Goal: Communication & Community: Answer question/provide support

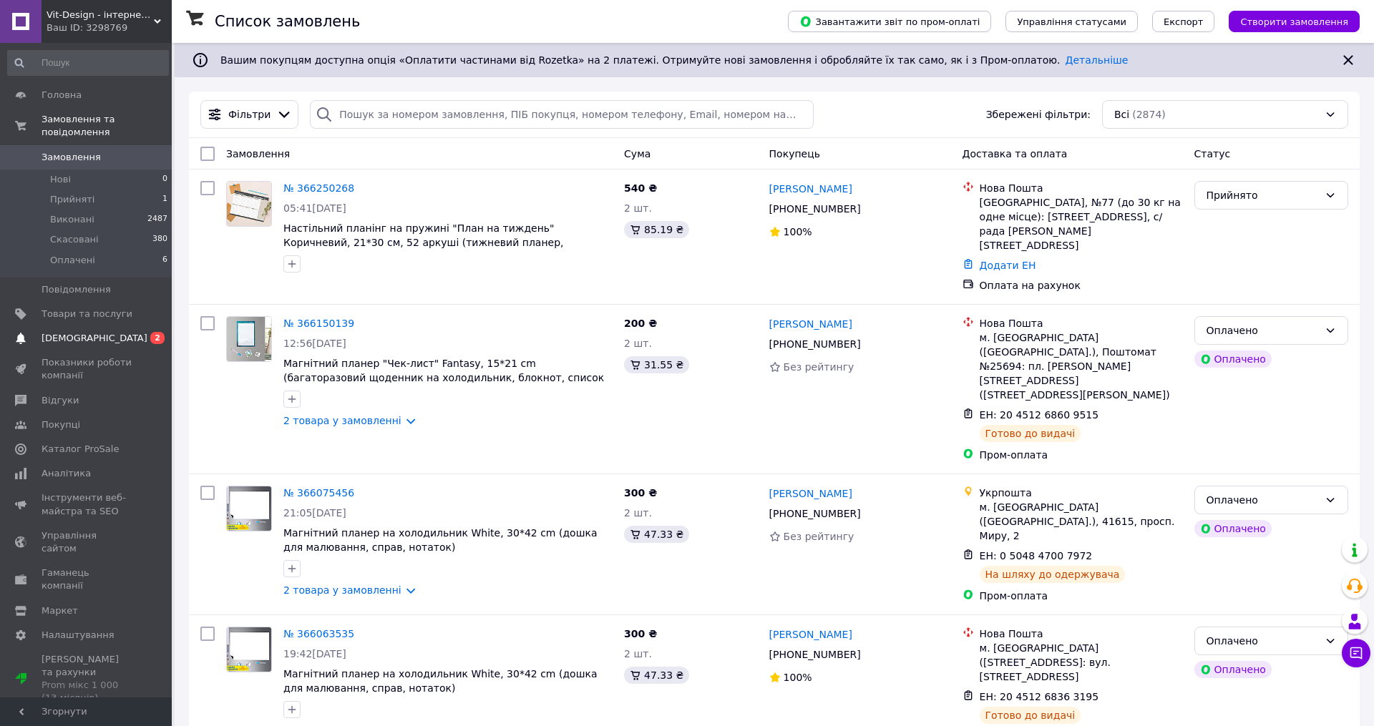
click at [148, 336] on span "0 2" at bounding box center [151, 338] width 39 height 13
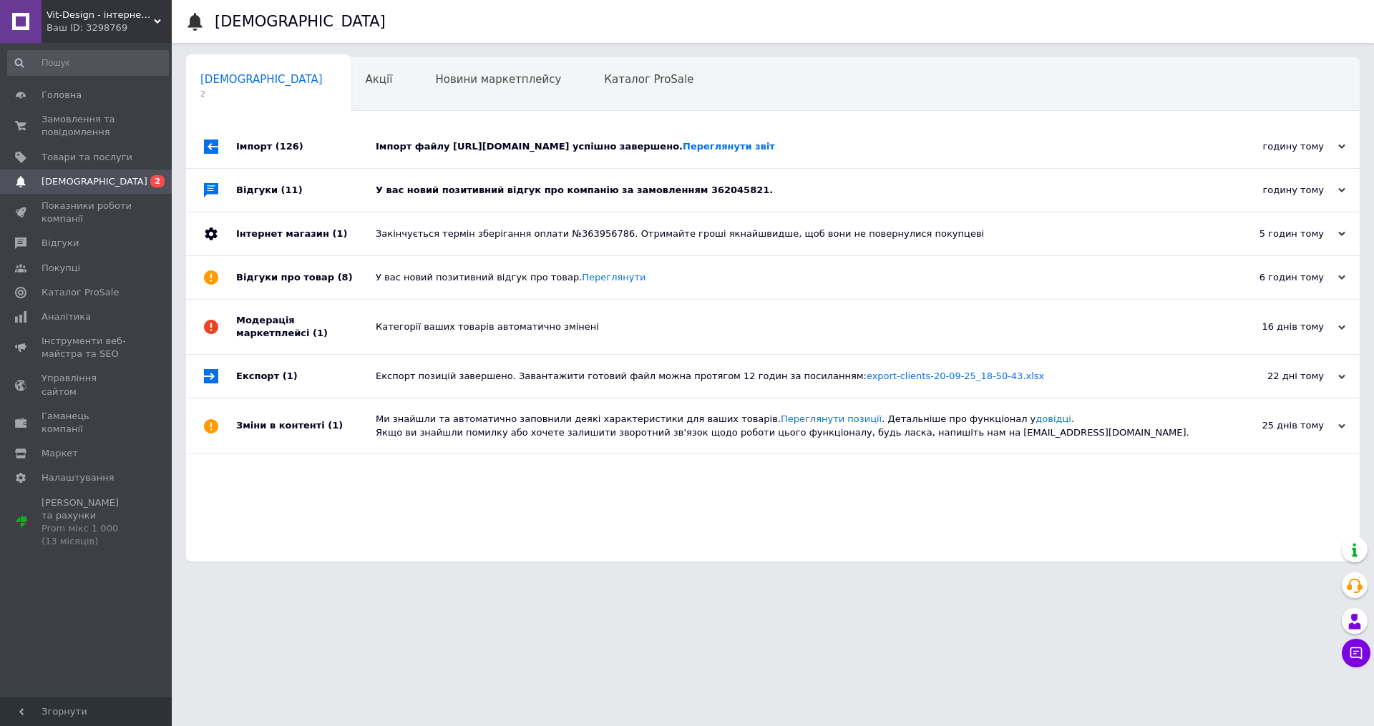
click at [634, 142] on div "Імпорт файлу [URL][DOMAIN_NAME] успішно завершено. Переглянути звіт" at bounding box center [789, 146] width 826 height 13
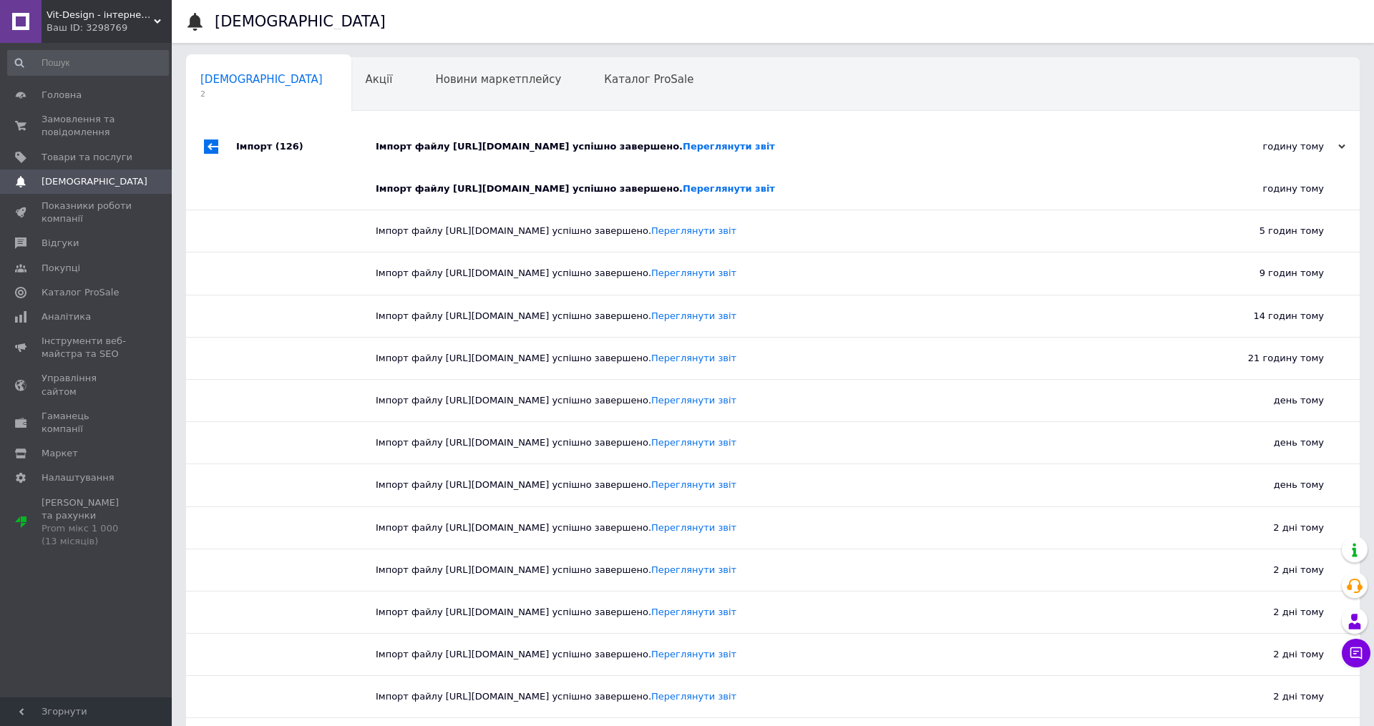
click at [686, 138] on div "Імпорт файлу [URL][DOMAIN_NAME] успішно завершено. Переглянути звіт" at bounding box center [789, 146] width 826 height 43
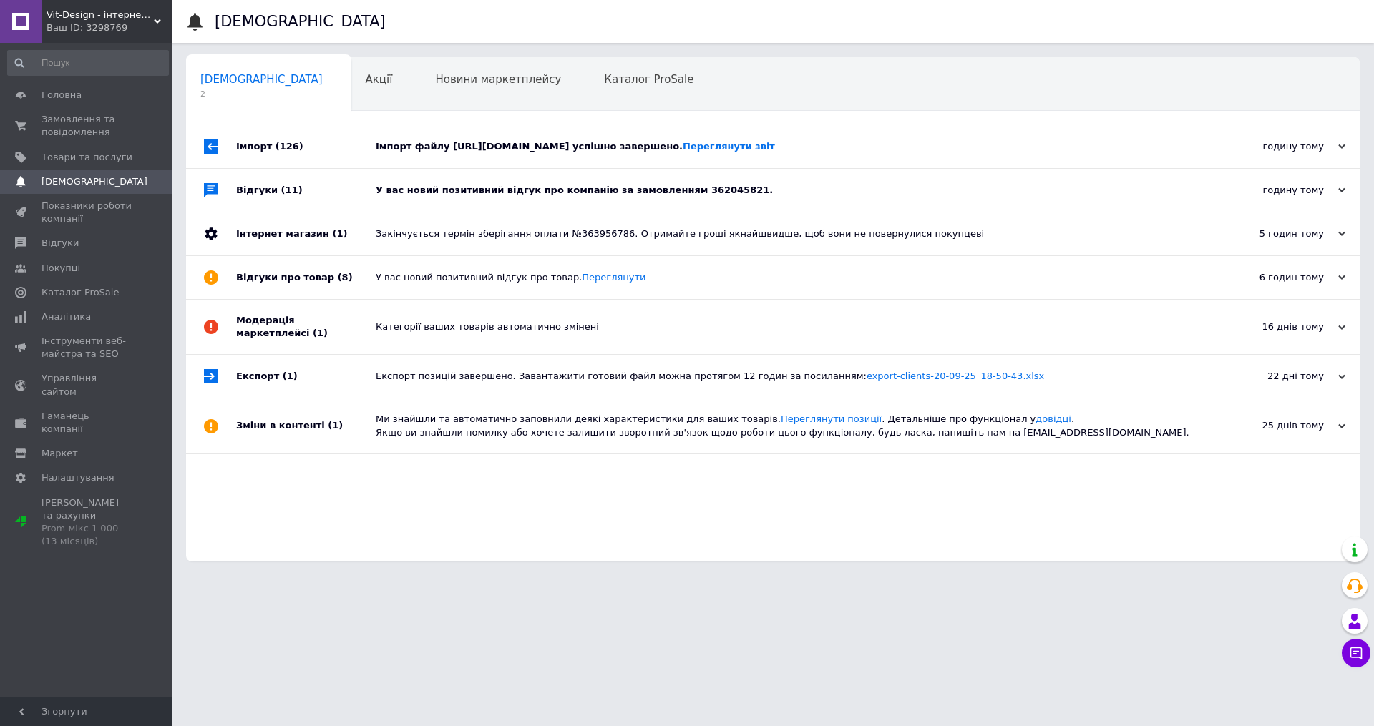
click at [452, 187] on div "У вас новий позитивний відгук про компанію за замовленням 362045821." at bounding box center [789, 190] width 826 height 13
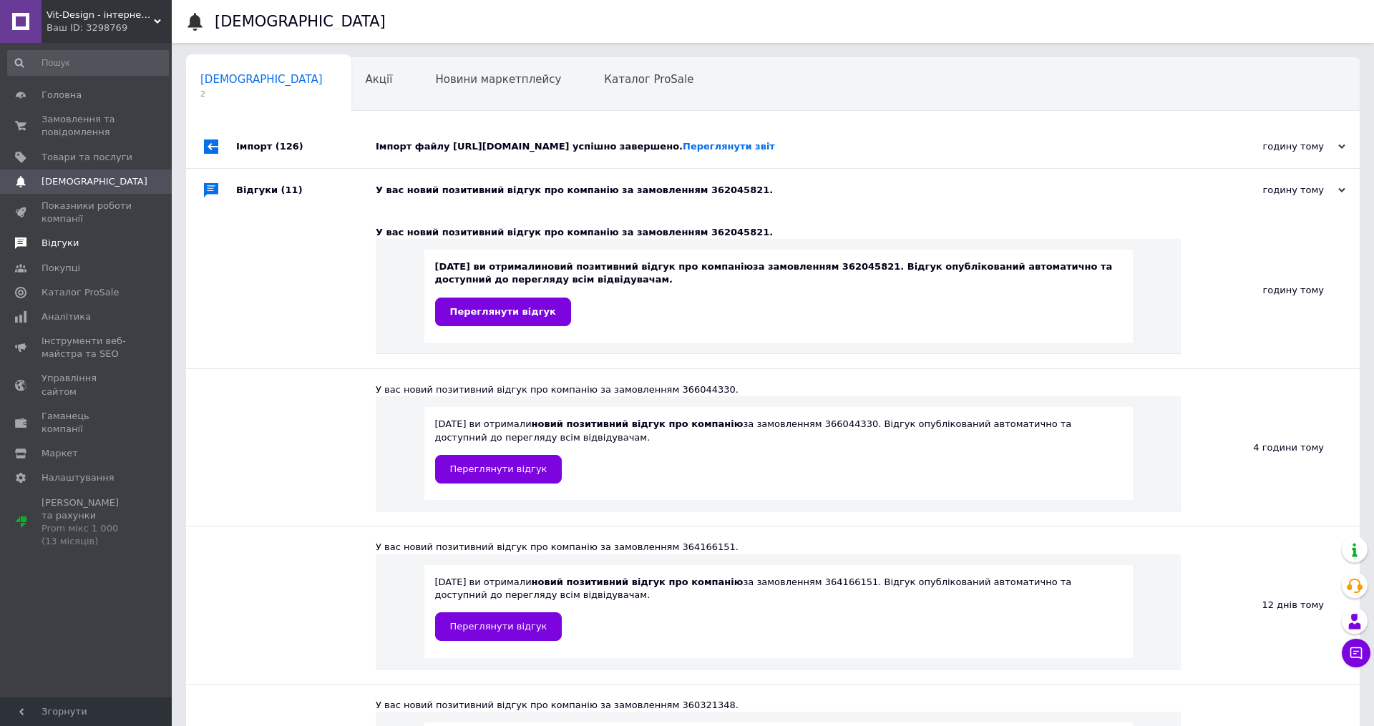
click at [61, 245] on span "Відгуки" at bounding box center [59, 243] width 37 height 13
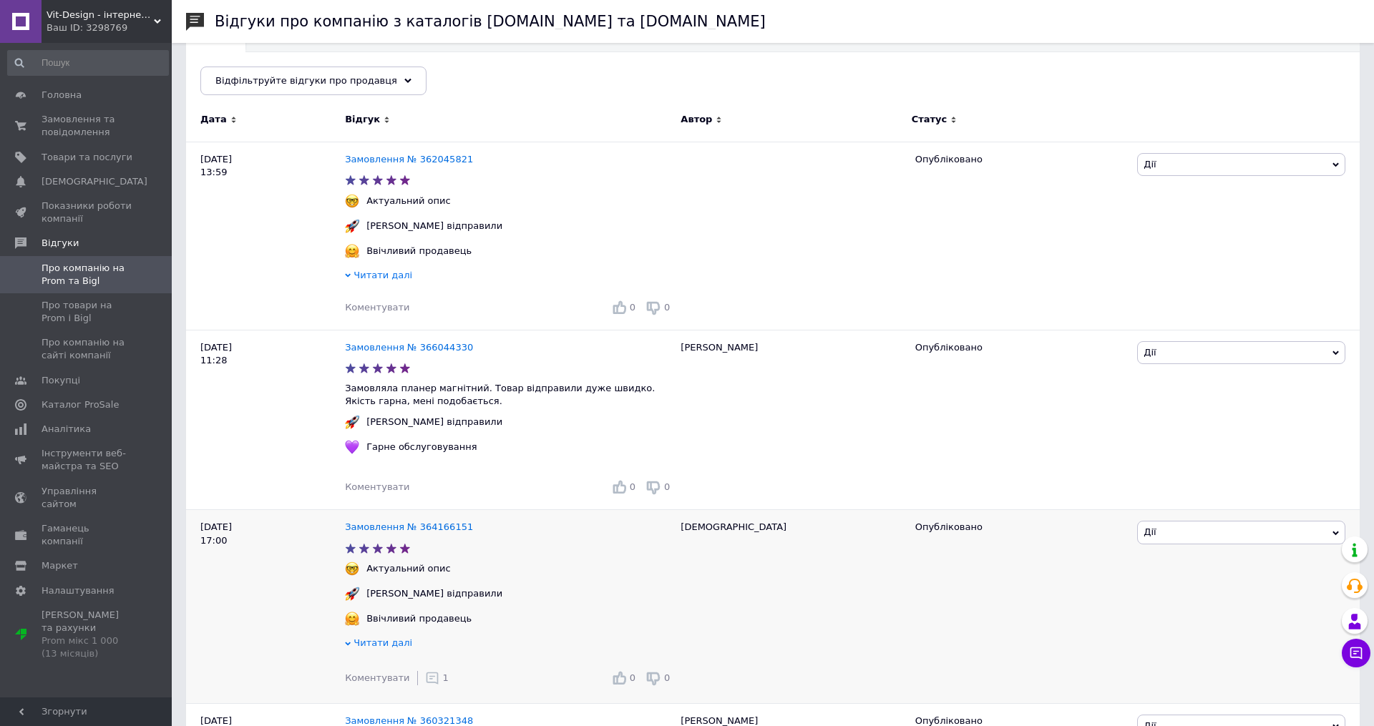
scroll to position [166, 0]
click at [426, 673] on use at bounding box center [432, 679] width 12 height 12
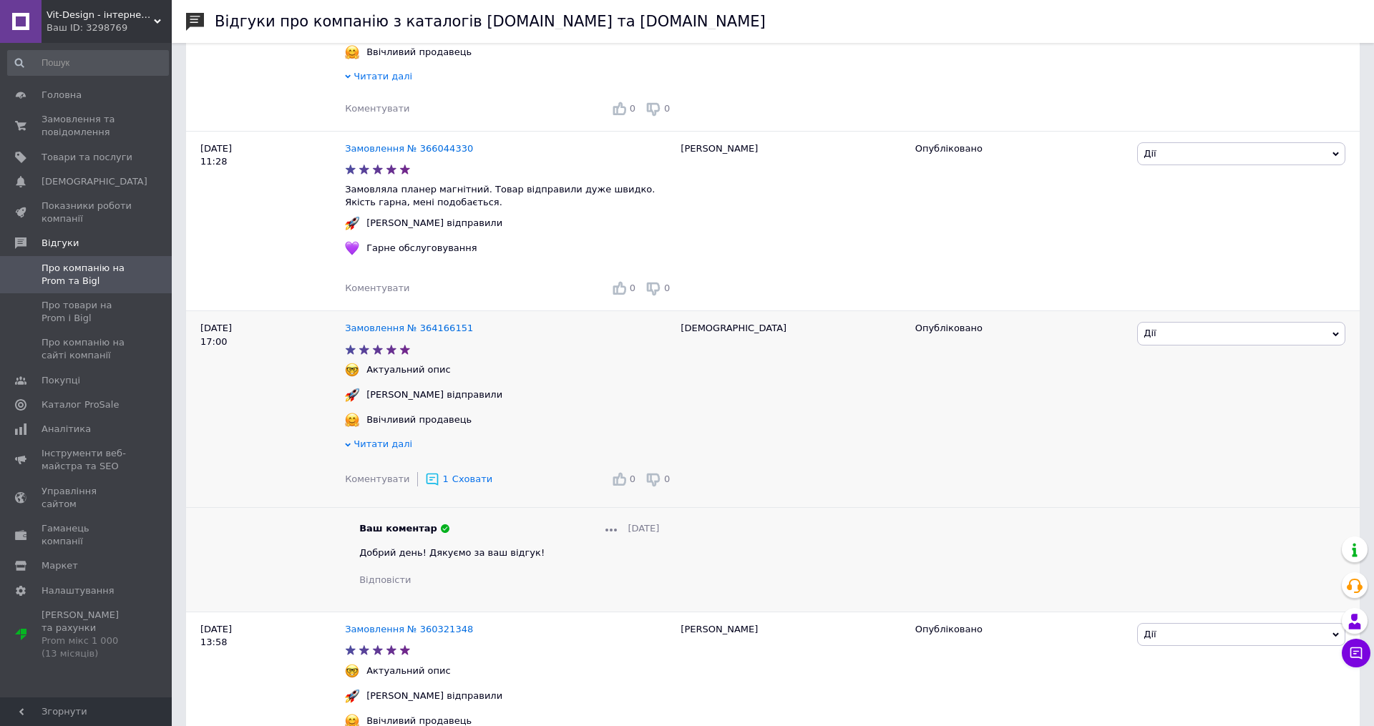
scroll to position [369, 0]
click at [419, 544] on span "Добрий день! Дякуємо за ваш відгук!" at bounding box center [451, 549] width 185 height 11
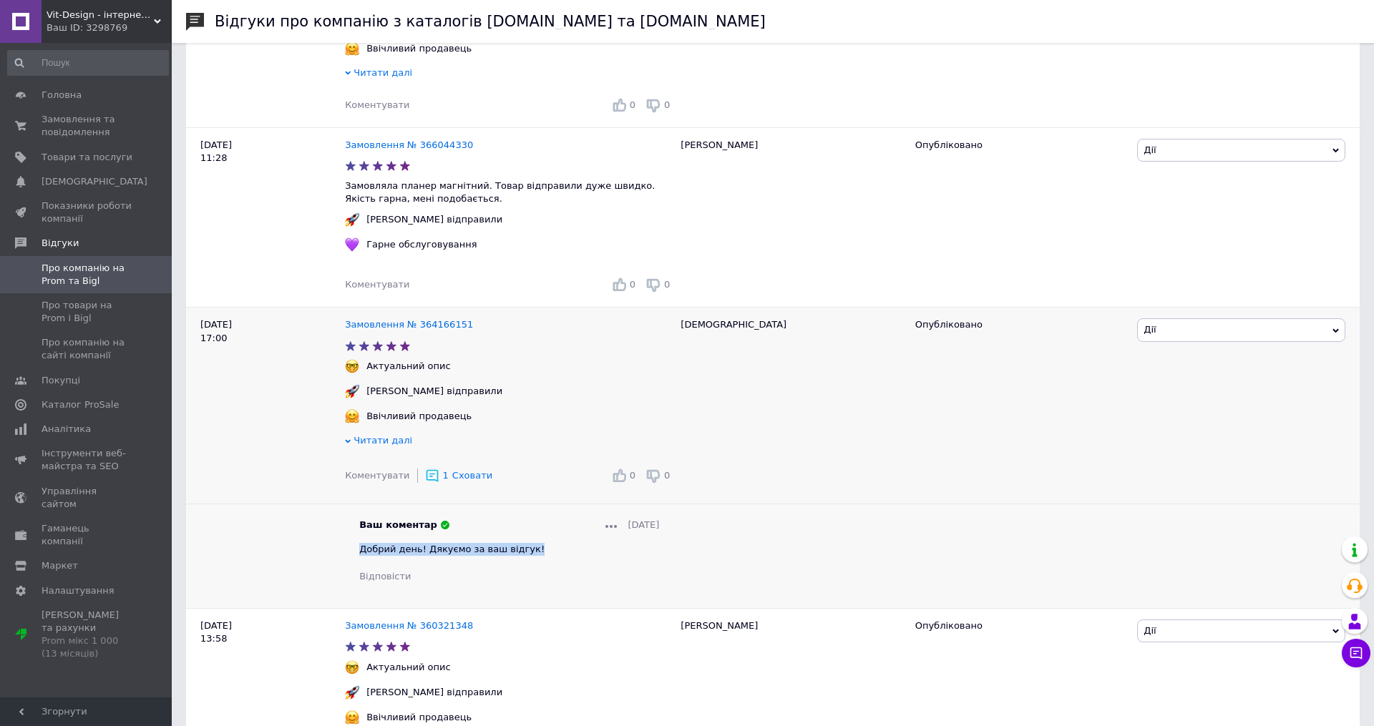
click at [419, 544] on span "Добрий день! Дякуємо за ваш відгук!" at bounding box center [451, 549] width 185 height 11
copy span "Добрий день! Дякуємо за ваш відгук!"
click at [345, 279] on span "Коментувати" at bounding box center [377, 284] width 64 height 11
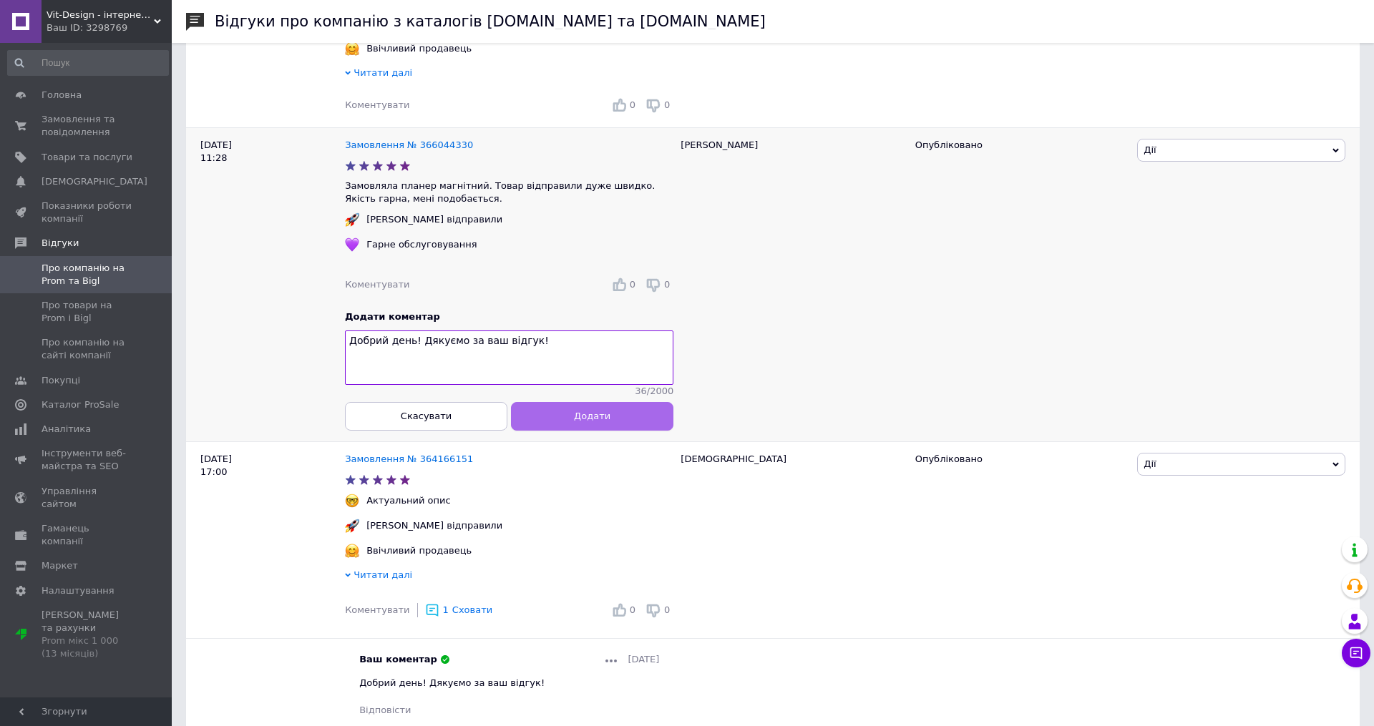
type textarea "Добрий день! Дякуємо за ваш відгук!"
click at [635, 411] on button "Додати" at bounding box center [592, 416] width 162 height 29
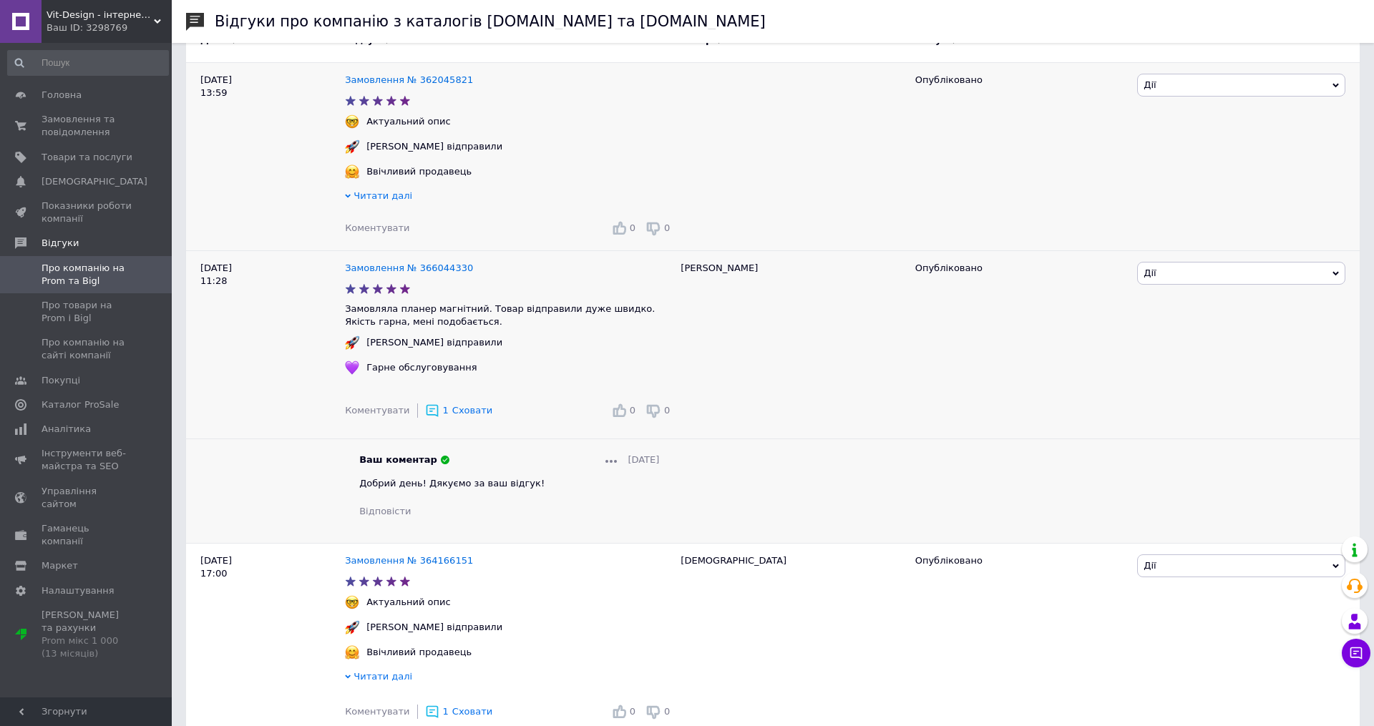
scroll to position [242, 0]
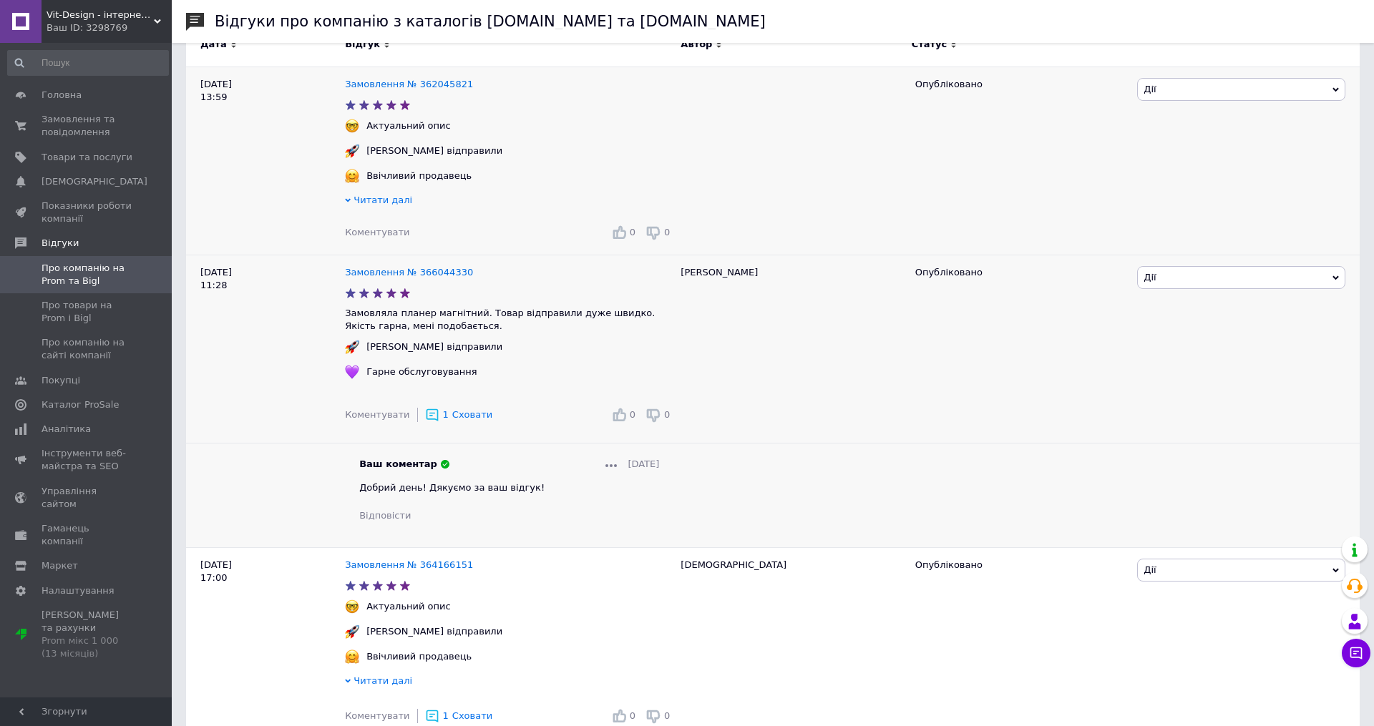
click at [345, 236] on span "Коментувати" at bounding box center [377, 232] width 64 height 11
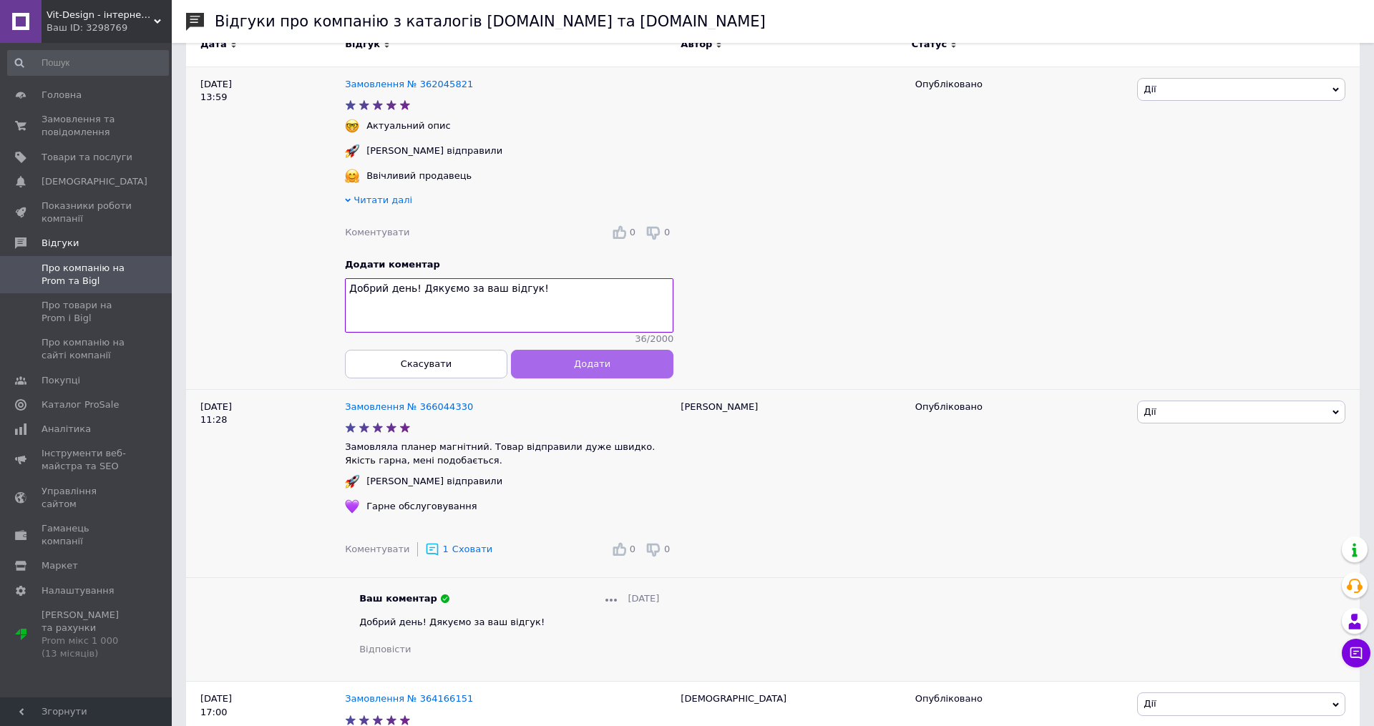
type textarea "Добрий день! Дякуємо за ваш відгук!"
click at [628, 361] on button "Додати" at bounding box center [592, 364] width 162 height 29
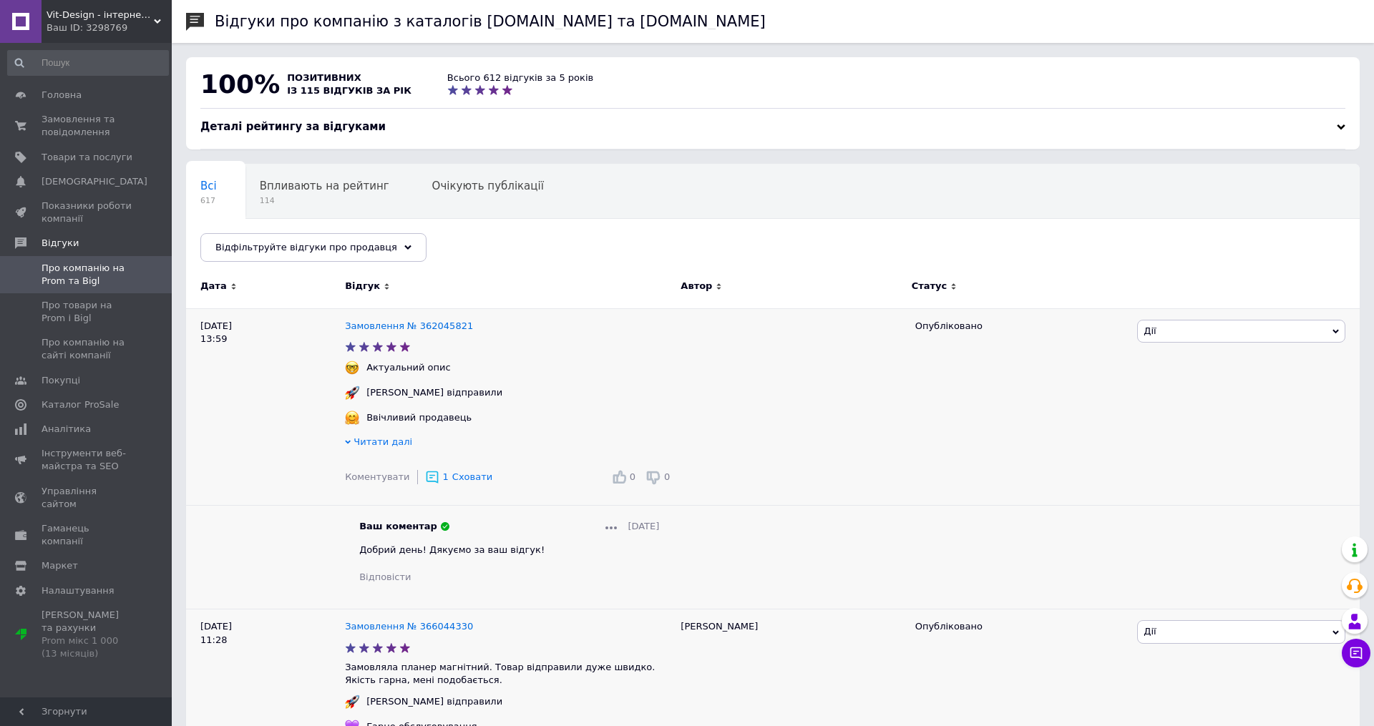
scroll to position [0, 0]
click at [97, 123] on span "Замовлення та повідомлення" at bounding box center [86, 126] width 91 height 26
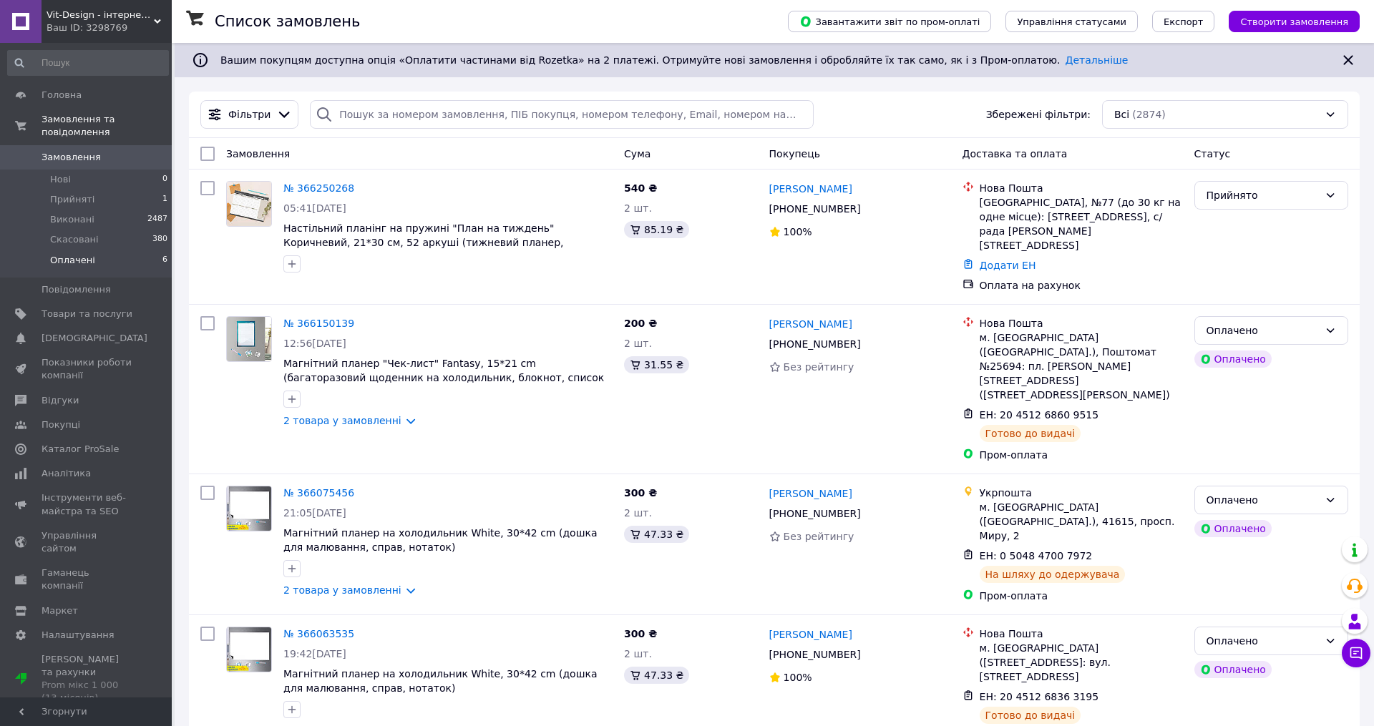
click at [57, 257] on span "Оплачені" at bounding box center [72, 260] width 45 height 13
